Goal: Information Seeking & Learning: Learn about a topic

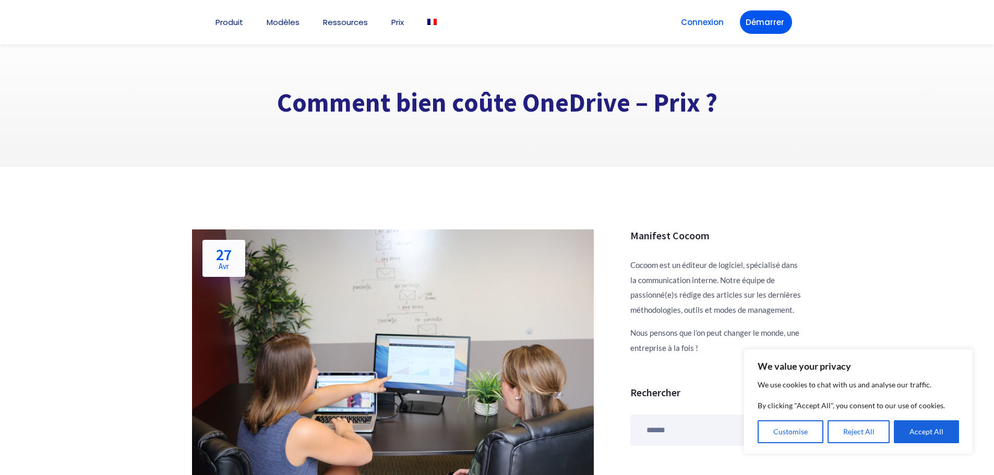
scroll to position [497, 0]
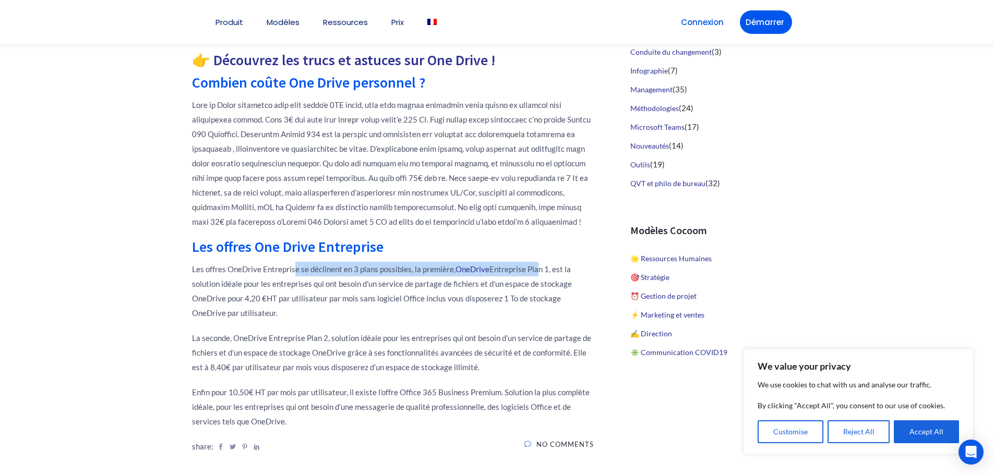
drag, startPoint x: 294, startPoint y: 269, endPoint x: 535, endPoint y: 267, distance: 240.6
click at [535, 267] on p "Les offres OneDrive Entreprise se déclinent en 3 plans possibles, la première, …" at bounding box center [393, 291] width 402 height 58
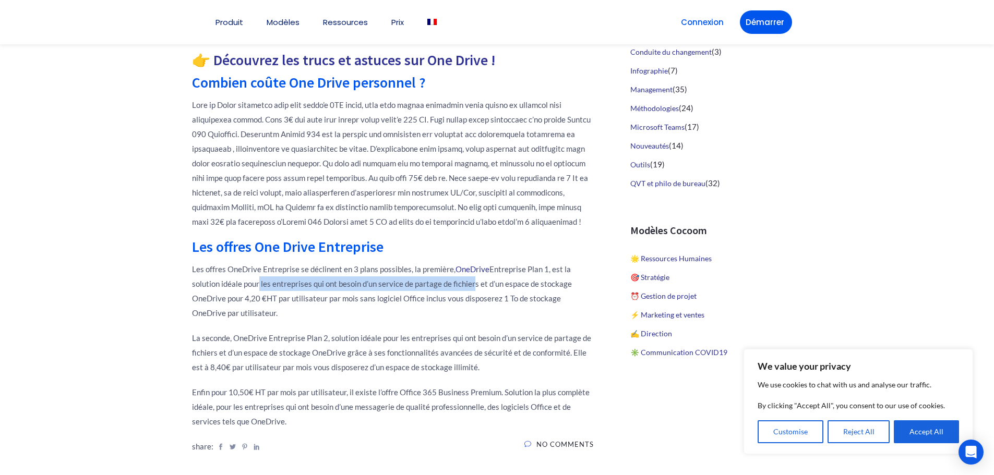
drag, startPoint x: 267, startPoint y: 283, endPoint x: 469, endPoint y: 291, distance: 201.6
click at [469, 291] on p "Les offres OneDrive Entreprise se déclinent en 3 plans possibles, la première, …" at bounding box center [393, 291] width 402 height 58
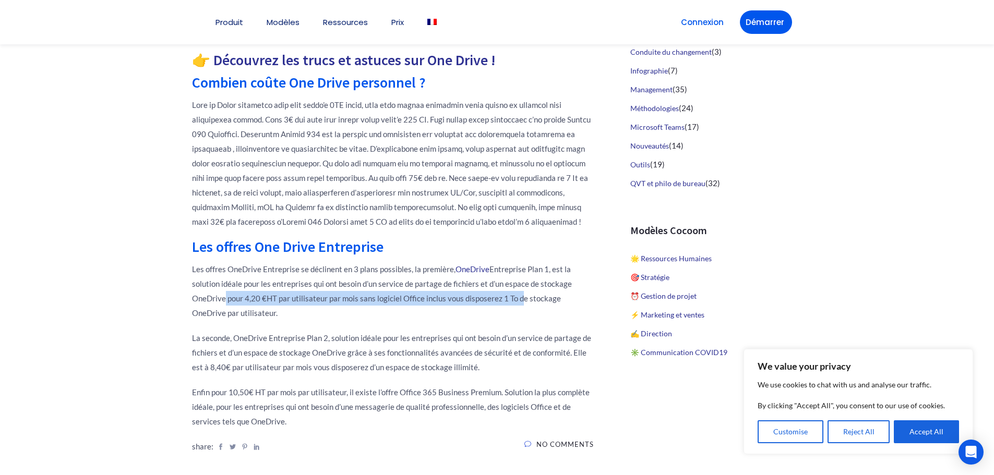
drag, startPoint x: 223, startPoint y: 302, endPoint x: 517, endPoint y: 293, distance: 294.0
click at [517, 293] on p "Les offres OneDrive Entreprise se déclinent en 3 plans possibles, la première, …" at bounding box center [393, 291] width 402 height 58
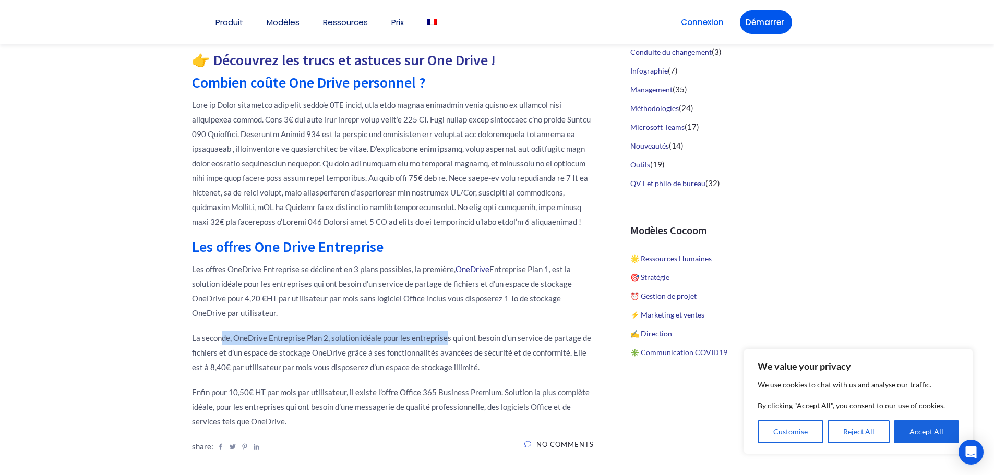
drag, startPoint x: 220, startPoint y: 336, endPoint x: 446, endPoint y: 339, distance: 226.0
click at [446, 339] on p "La seconde, OneDrive Entreprise Plan 2, solution idéale pour les entreprises qu…" at bounding box center [393, 353] width 402 height 44
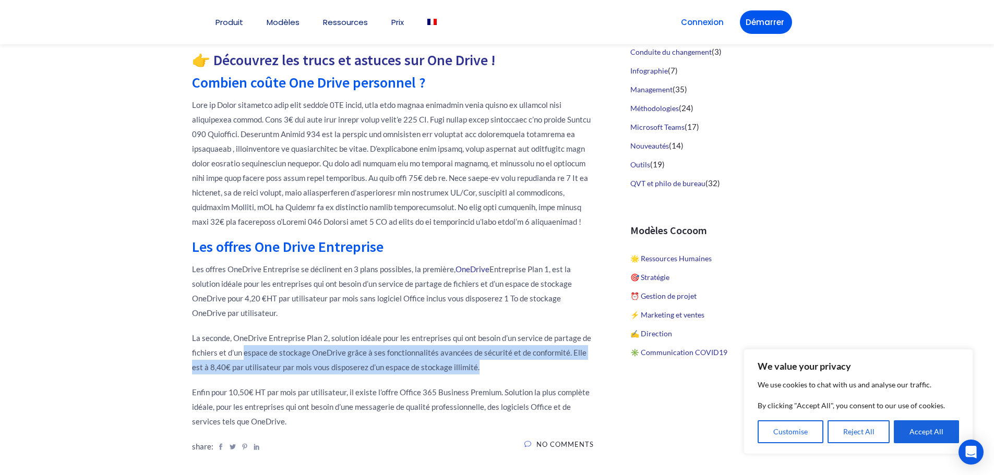
drag, startPoint x: 245, startPoint y: 349, endPoint x: 522, endPoint y: 367, distance: 277.8
click at [522, 367] on p "La seconde, OneDrive Entreprise Plan 2, solution idéale pour les entreprises qu…" at bounding box center [393, 353] width 402 height 44
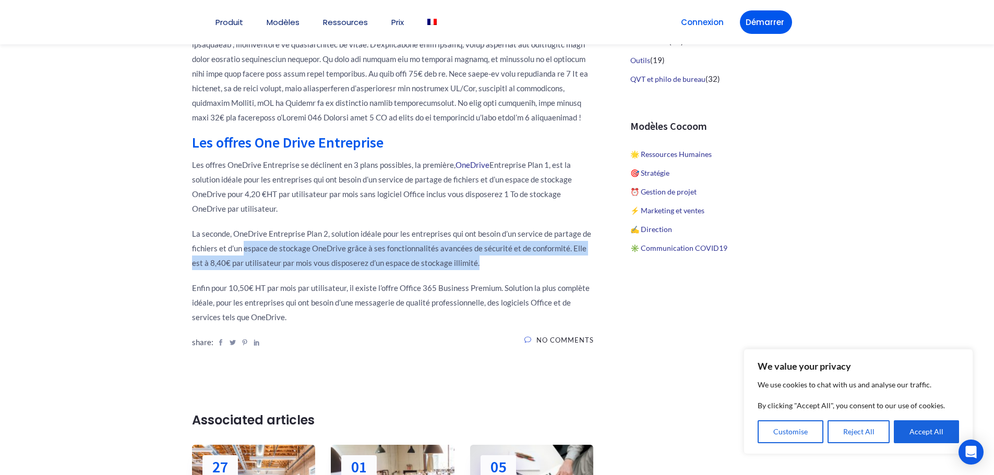
scroll to position [550, 0]
